Goal: Task Accomplishment & Management: Manage account settings

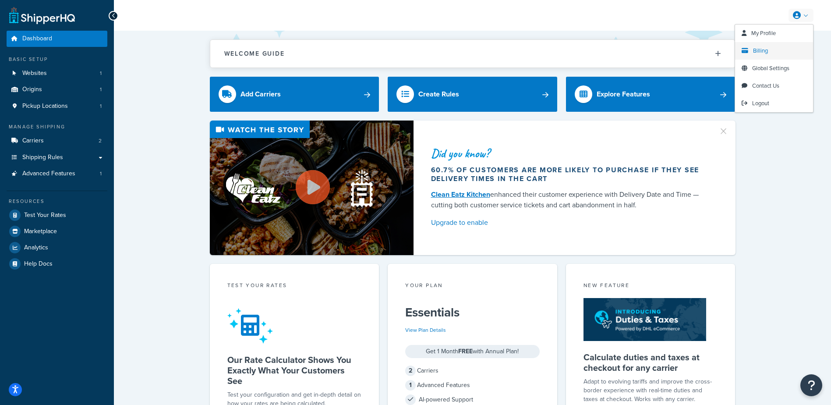
click at [764, 51] on span "Billing" at bounding box center [760, 50] width 15 height 8
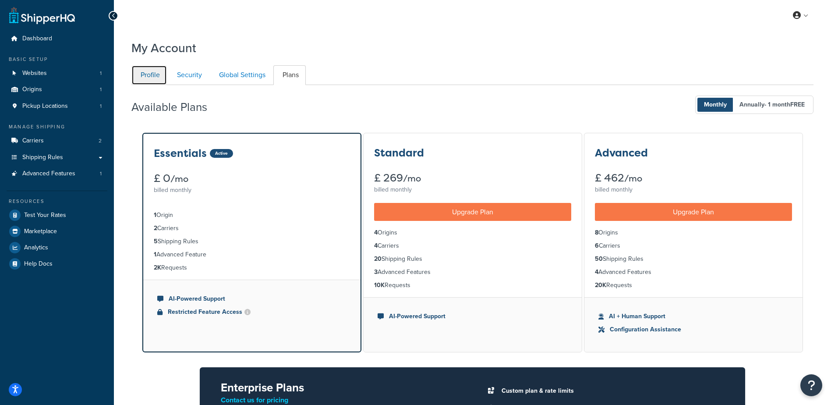
click at [147, 75] on link "Profile" at bounding box center [148, 75] width 35 height 20
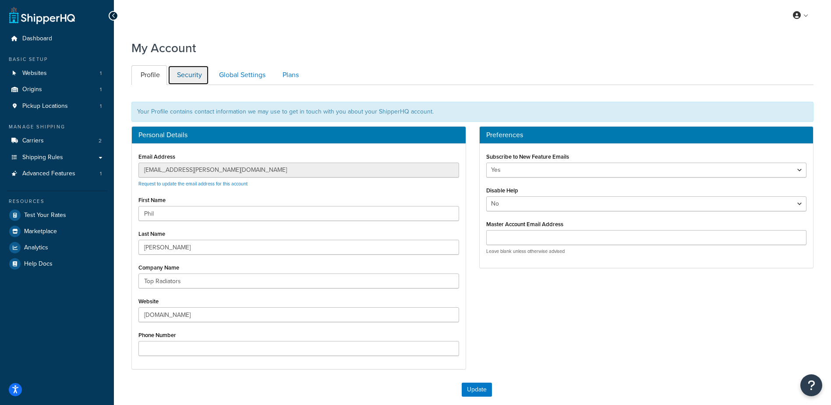
click at [186, 77] on link "Security" at bounding box center [188, 75] width 41 height 20
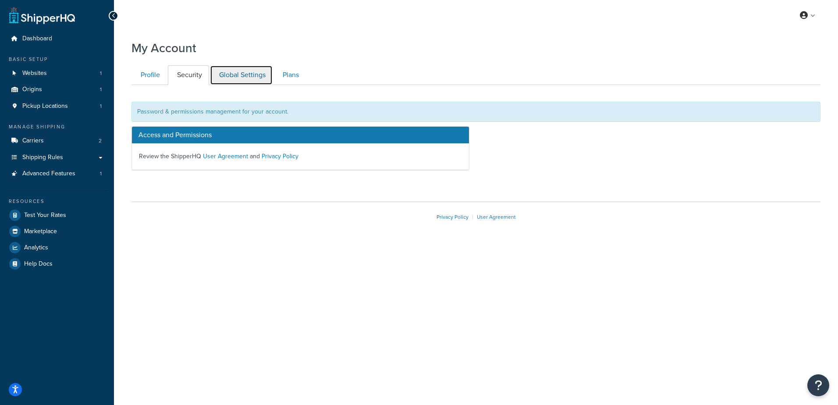
click at [235, 75] on link "Global Settings" at bounding box center [241, 75] width 63 height 20
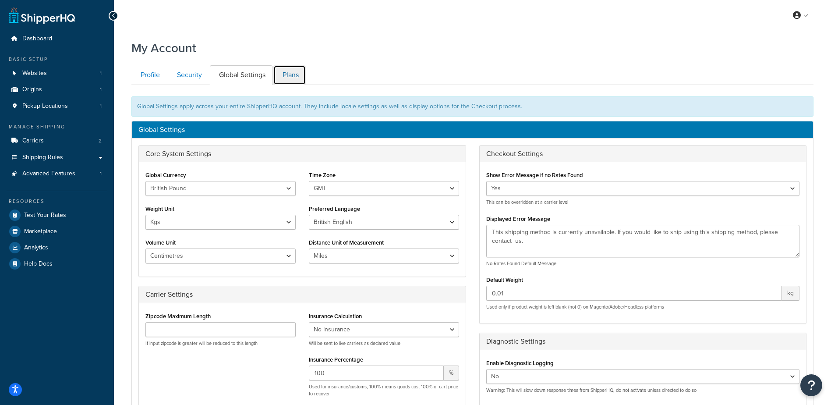
click at [294, 78] on link "Plans" at bounding box center [289, 75] width 32 height 20
